Goal: Task Accomplishment & Management: Use online tool/utility

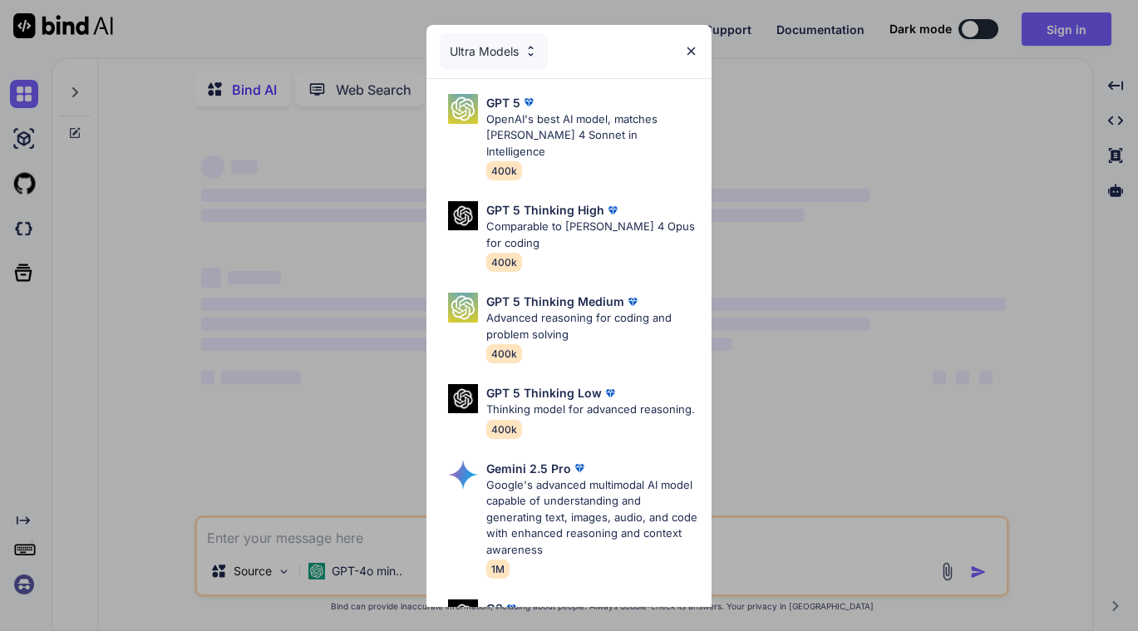
click at [686, 50] on img at bounding box center [691, 51] width 14 height 14
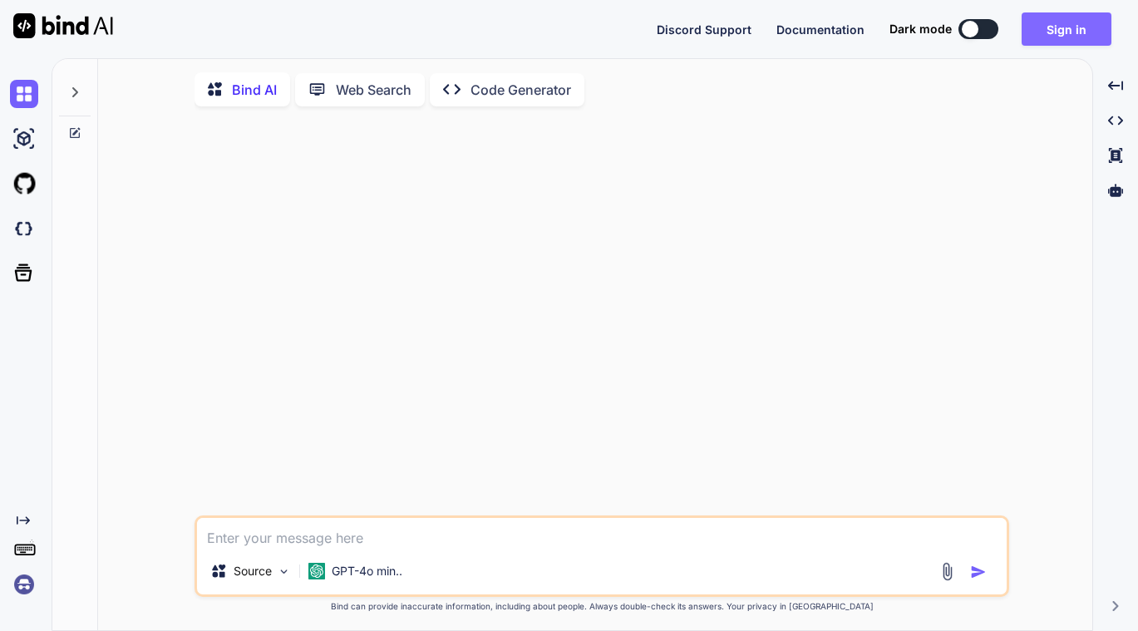
click at [1058, 22] on button "Sign in" at bounding box center [1067, 28] width 90 height 33
type textarea "x"
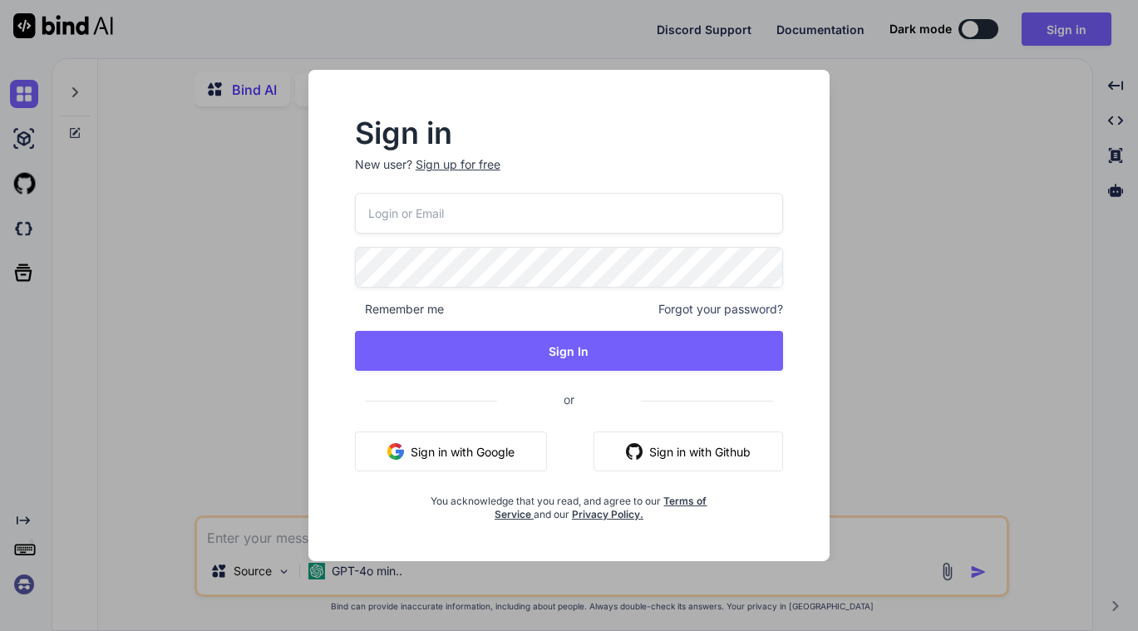
click at [448, 217] on input "email" at bounding box center [569, 213] width 429 height 41
type input "[PERSON_NAME][EMAIL_ADDRESS][DOMAIN_NAME]"
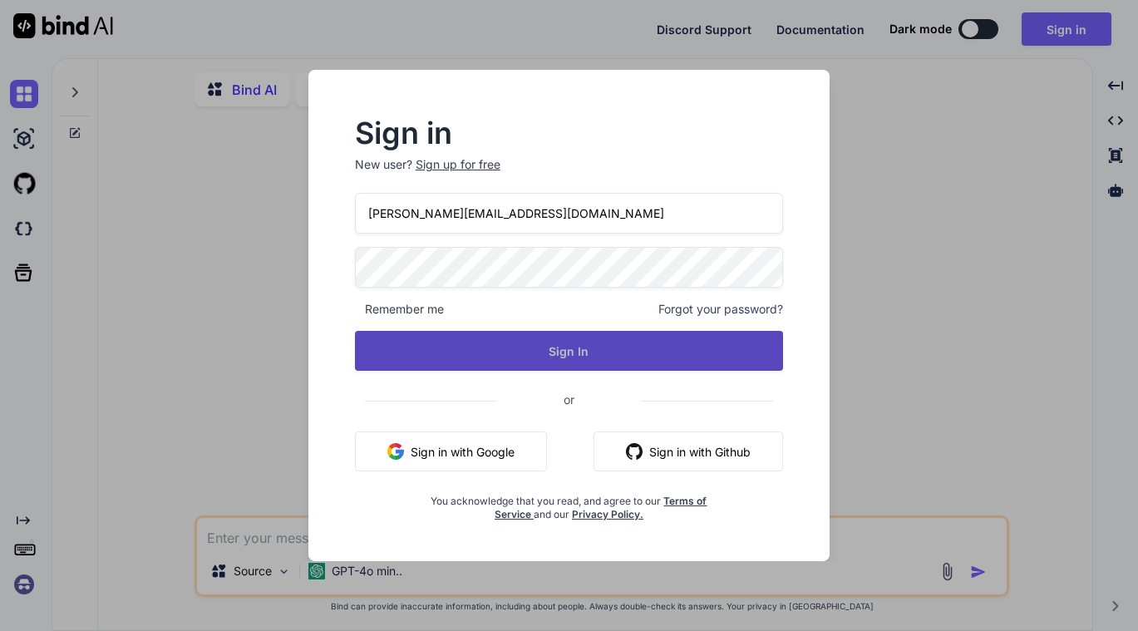
click at [555, 353] on button "Sign In" at bounding box center [569, 351] width 429 height 40
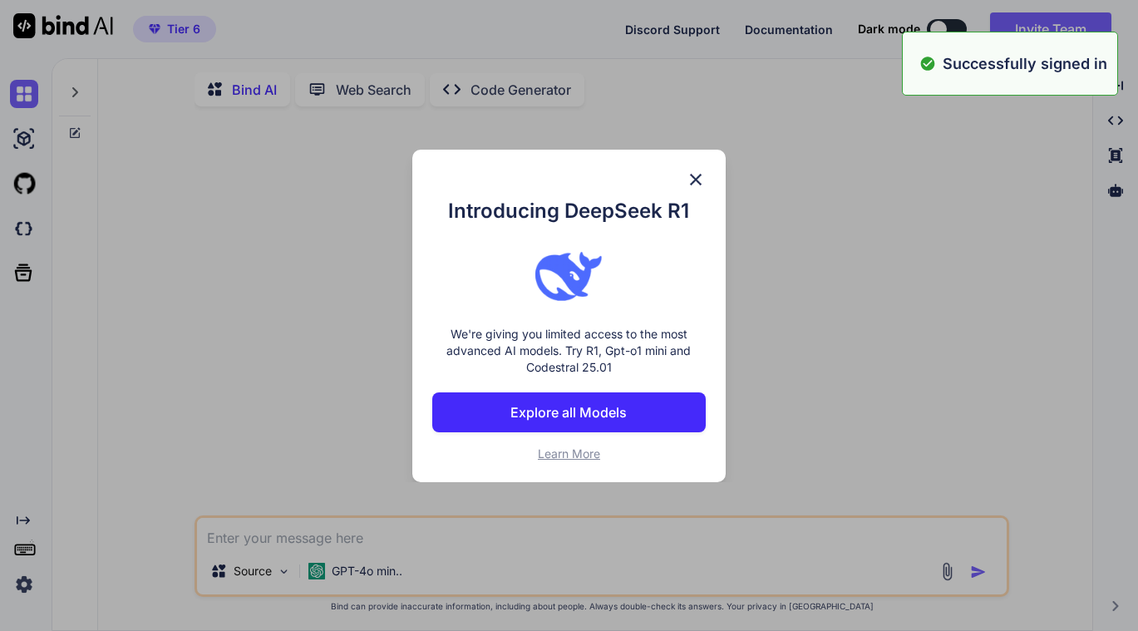
click at [692, 178] on img at bounding box center [696, 180] width 20 height 20
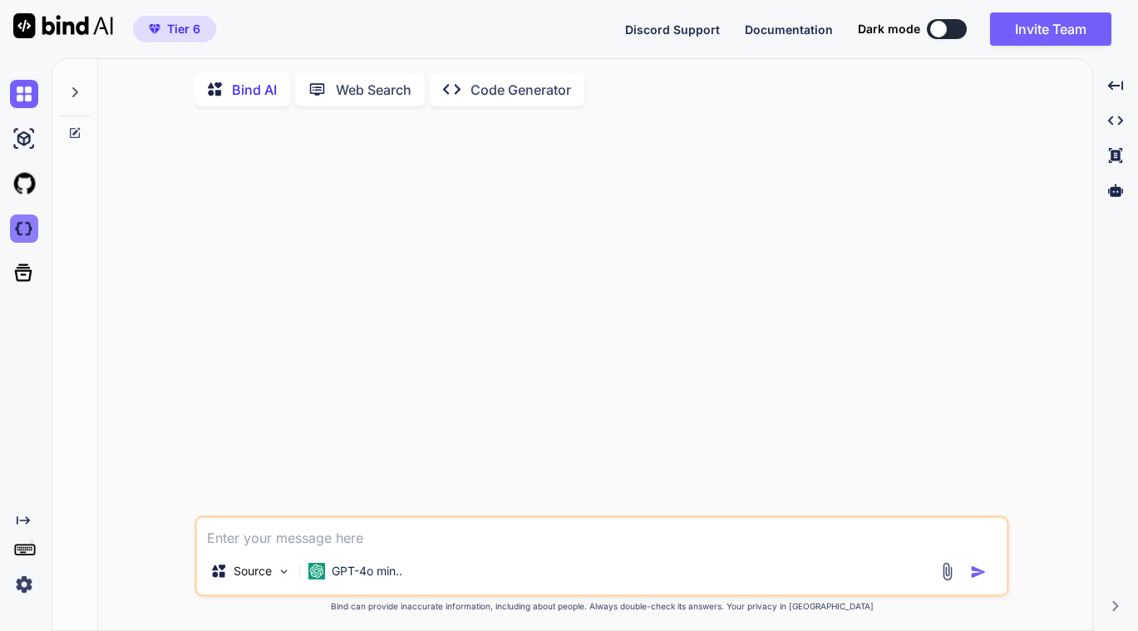
type textarea "x"
click at [32, 223] on img at bounding box center [24, 229] width 28 height 28
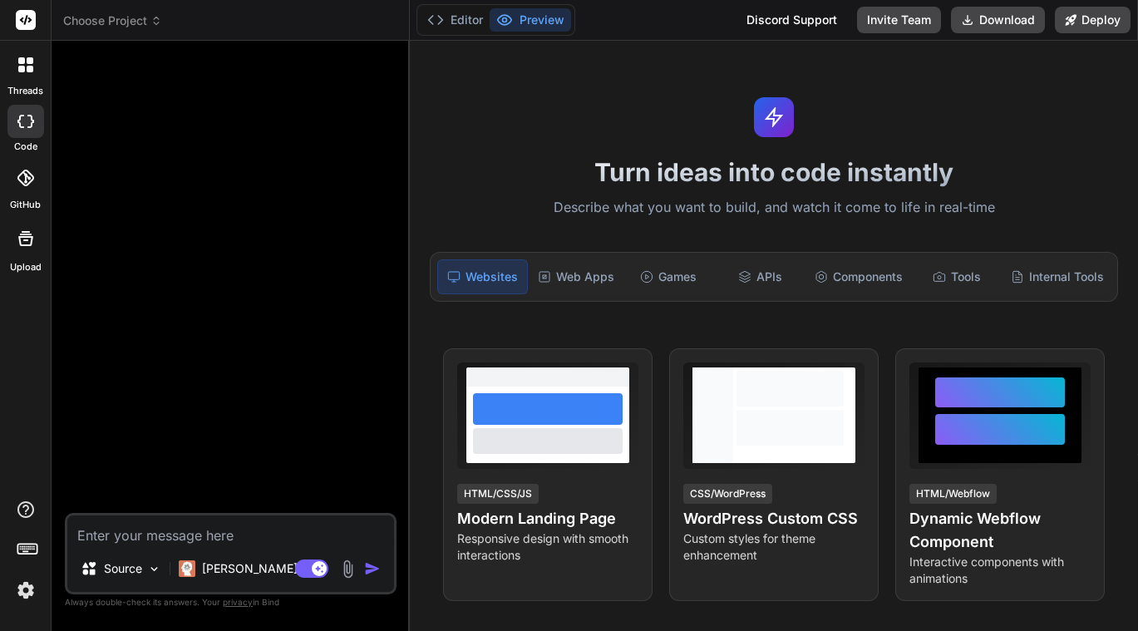
click at [145, 21] on span "Choose Project" at bounding box center [112, 20] width 99 height 17
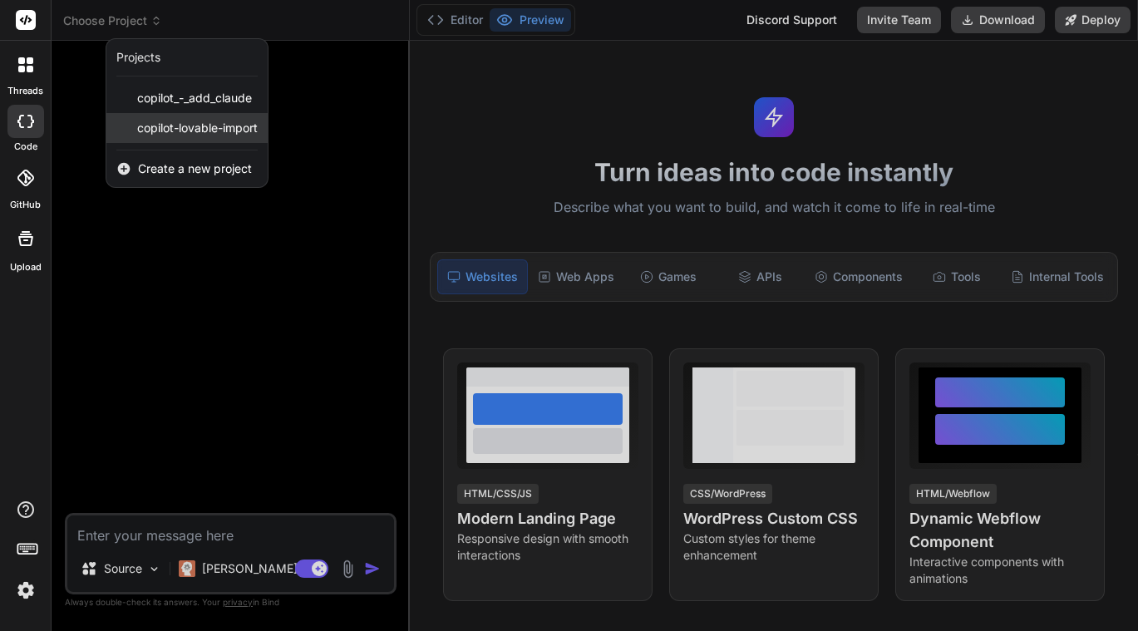
click at [180, 124] on span "copilot-lovable-import" at bounding box center [197, 128] width 121 height 17
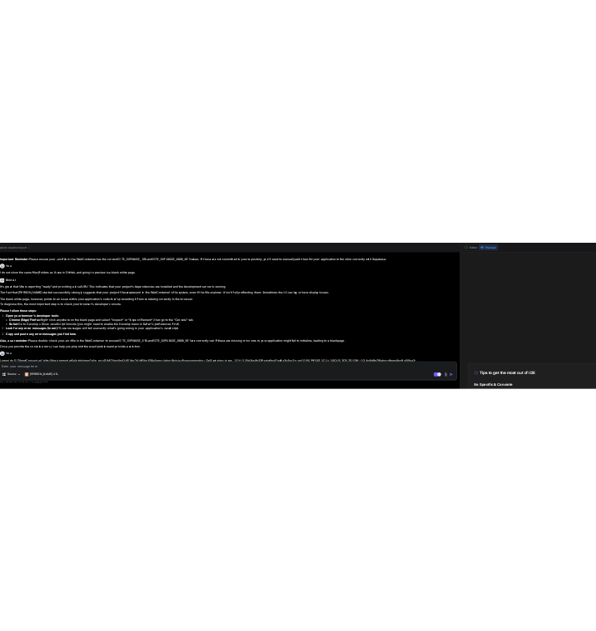
scroll to position [1512, 0]
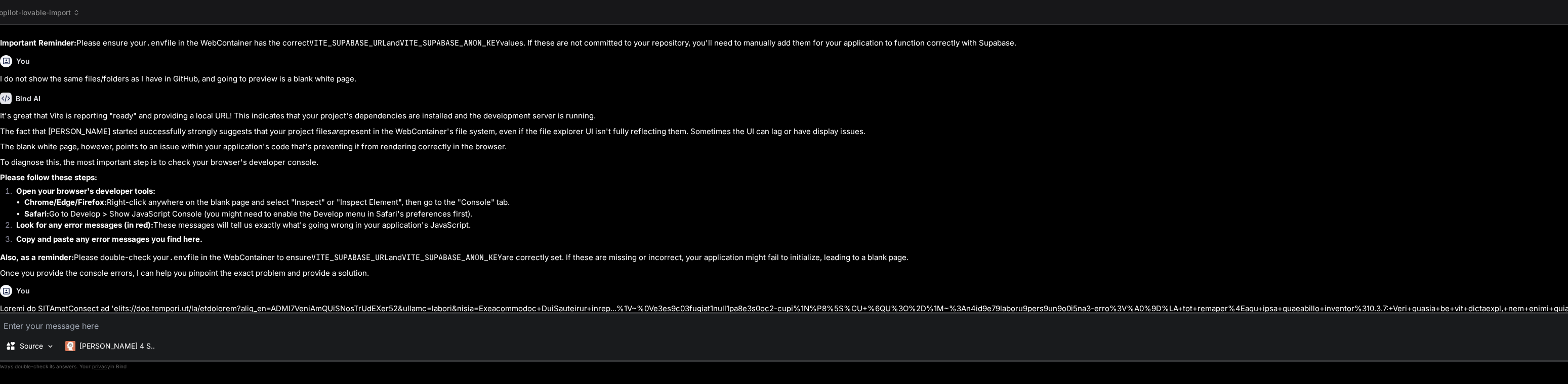
drag, startPoint x: 1223, startPoint y: 145, endPoint x: 998, endPoint y: 134, distance: 225.3
click at [692, 141] on div "Bind AI Web Search Created with Pixso. Code Generator You All it says is packag…" at bounding box center [1092, 204] width 2209 height 359
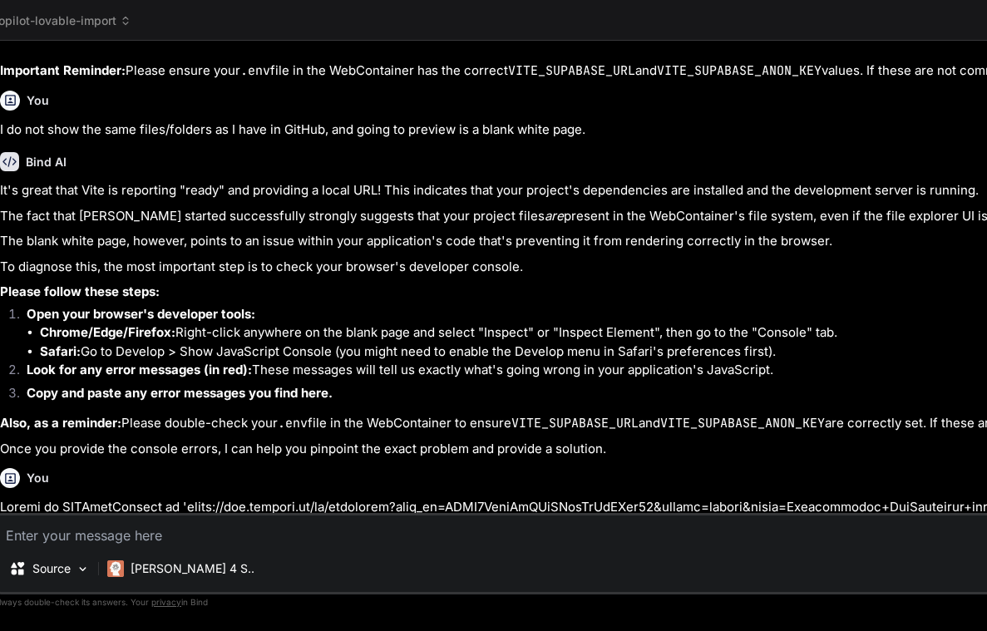
type textarea "x"
